Goal: Task Accomplishment & Management: Use online tool/utility

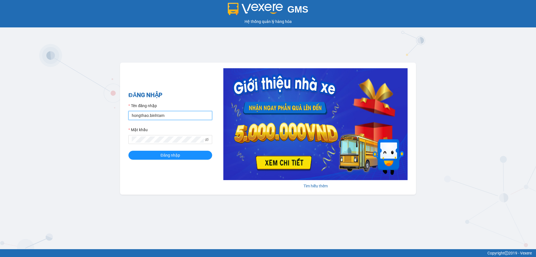
click at [167, 117] on input "hongthao.binhtam" at bounding box center [171, 115] width 84 height 9
type input "h"
type input "kimphuc.binhtam"
click at [157, 157] on button "Đăng nhập" at bounding box center [171, 155] width 84 height 9
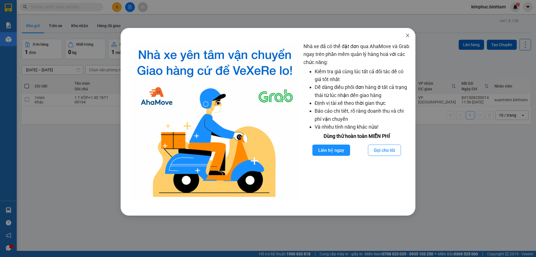
click at [410, 35] on icon "close" at bounding box center [408, 35] width 4 height 4
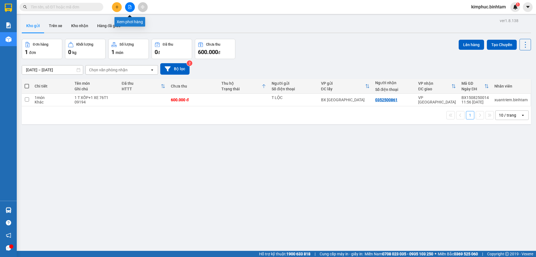
click at [129, 6] on icon "file-add" at bounding box center [130, 7] width 4 height 4
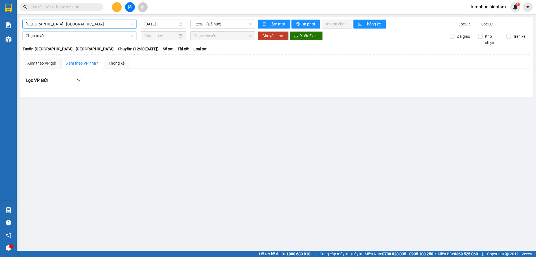
click at [84, 23] on span "[GEOGRAPHIC_DATA] - [GEOGRAPHIC_DATA]" at bounding box center [80, 24] width 108 height 8
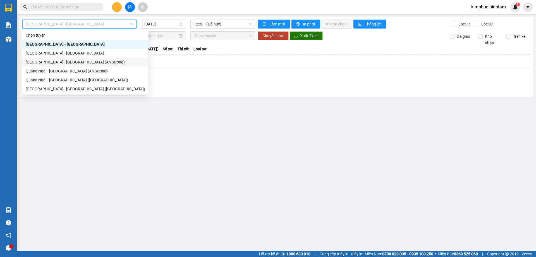
click at [75, 60] on div "[GEOGRAPHIC_DATA] - [GEOGRAPHIC_DATA] (An Sương)" at bounding box center [86, 62] width 120 height 6
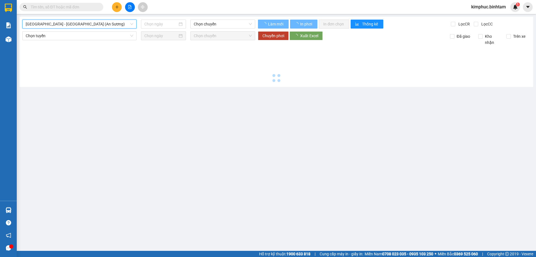
type input "[DATE]"
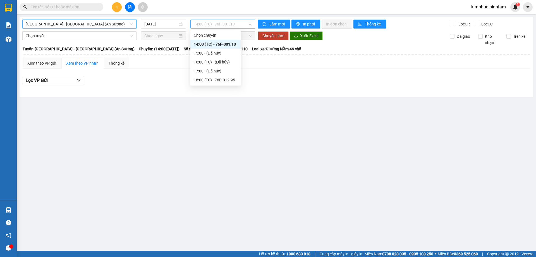
click at [222, 24] on span "14:00 (TC) - 76F-001.10" at bounding box center [223, 24] width 58 height 8
click at [223, 81] on div "18:00 (TC) - 76B-012.95" at bounding box center [216, 80] width 44 height 6
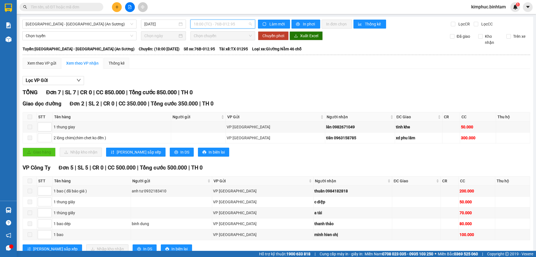
click at [194, 24] on span "18:00 (TC) - 76B-012.95" at bounding box center [223, 24] width 58 height 8
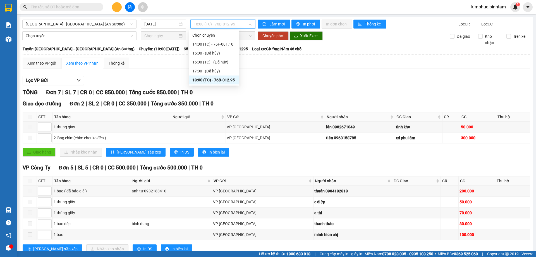
click at [204, 80] on div "18:00 (TC) - 76B-012.95" at bounding box center [215, 80] width 44 height 6
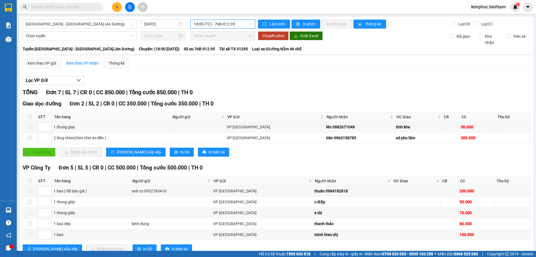
click at [220, 23] on span "18:00 (TC) - 76B-012.95" at bounding box center [223, 24] width 58 height 8
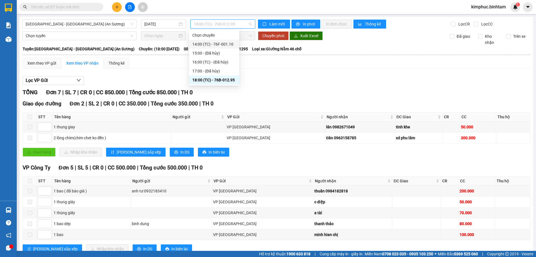
click at [224, 45] on div "14:00 (TC) - 76F-001.10" at bounding box center [215, 44] width 44 height 6
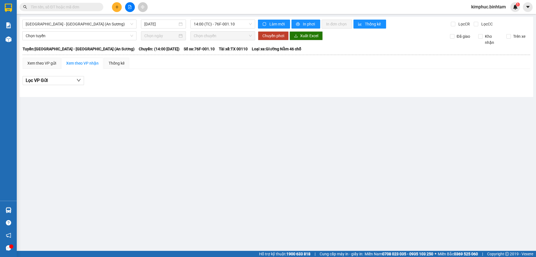
click at [489, 7] on span "kimphuc.binhtam" at bounding box center [489, 6] width 44 height 7
click at [488, 16] on span "Đăng xuất" at bounding box center [491, 17] width 32 height 6
